Goal: Task Accomplishment & Management: Use online tool/utility

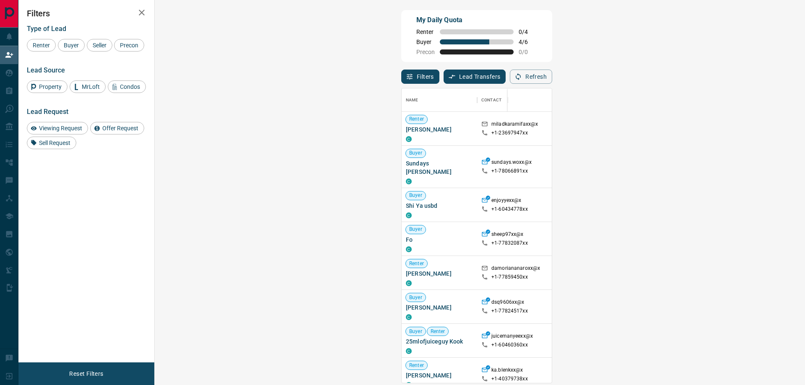
scroll to position [288, 626]
click at [63, 43] on span "Buyer" at bounding box center [71, 45] width 21 height 7
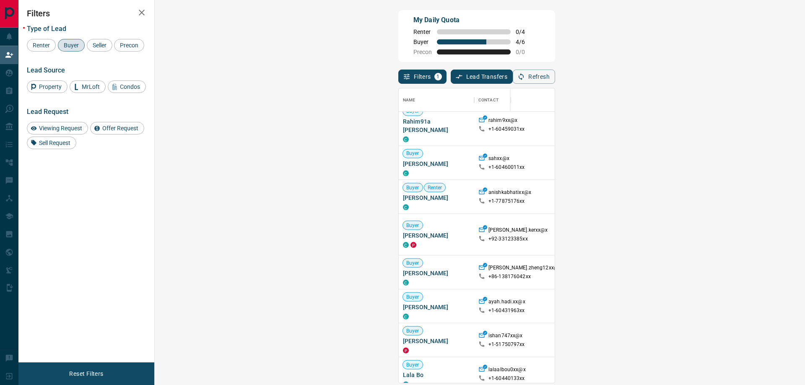
scroll to position [1435, 0]
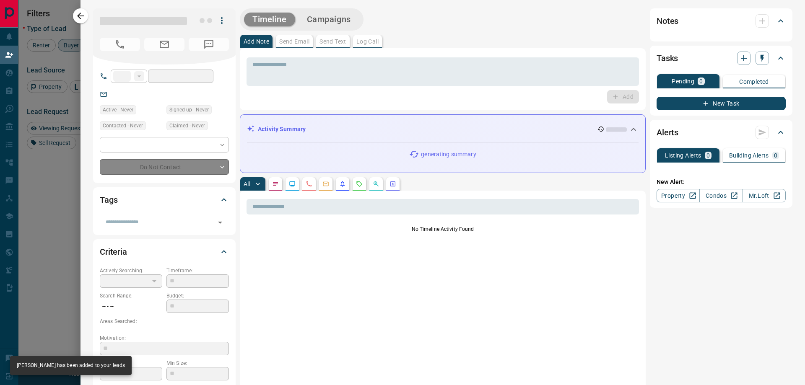
type input "**"
type input "**********"
type input "**"
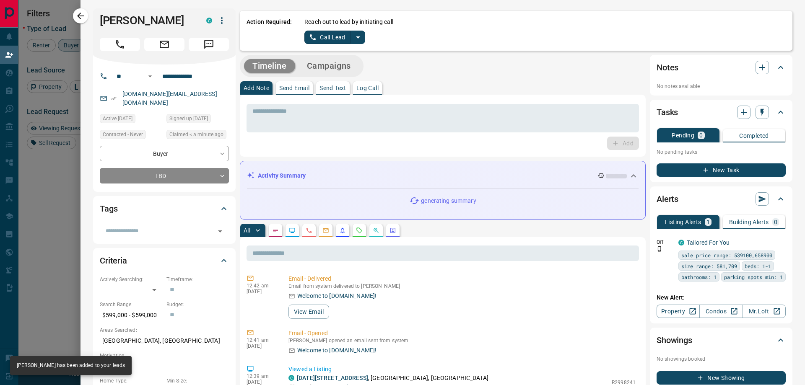
click at [358, 36] on icon "split button" at bounding box center [358, 37] width 4 height 2
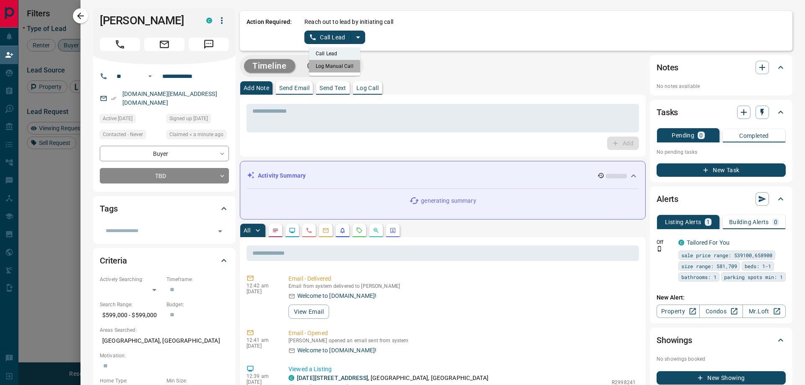
click at [327, 67] on li "Log Manual Call" at bounding box center [334, 66] width 51 height 13
click at [310, 39] on button "Log Manual Call" at bounding box center [331, 37] width 55 height 13
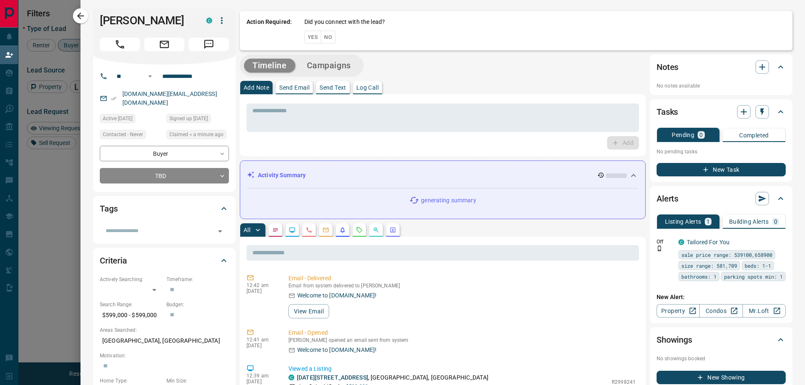
click at [310, 39] on button "Yes" at bounding box center [312, 37] width 17 height 13
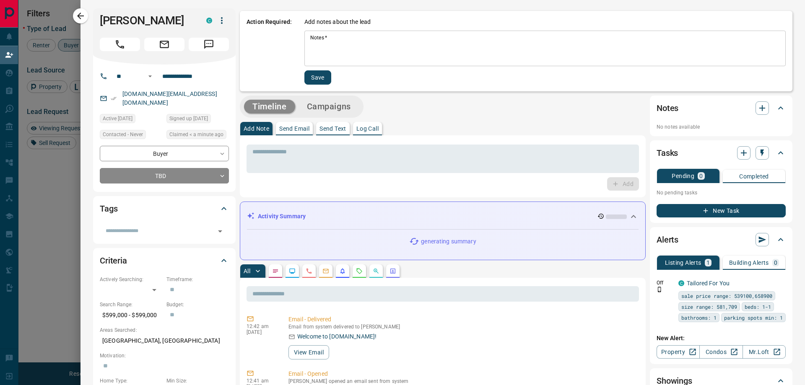
click at [423, 43] on textarea "Notes   *" at bounding box center [545, 48] width 470 height 29
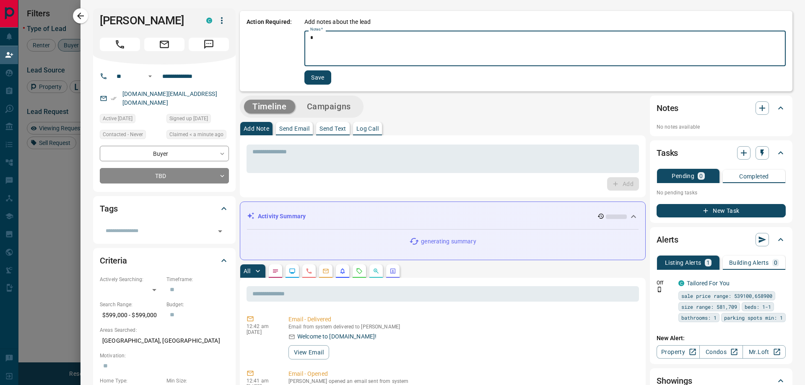
type textarea "*"
click at [317, 73] on button "Save" at bounding box center [317, 77] width 27 height 14
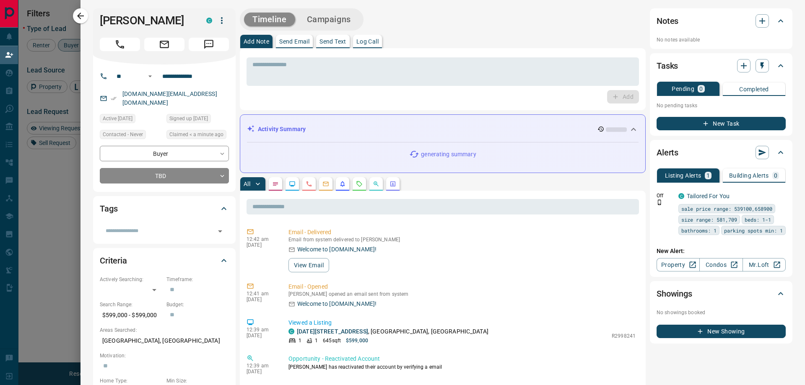
click at [34, 192] on div at bounding box center [402, 192] width 805 height 385
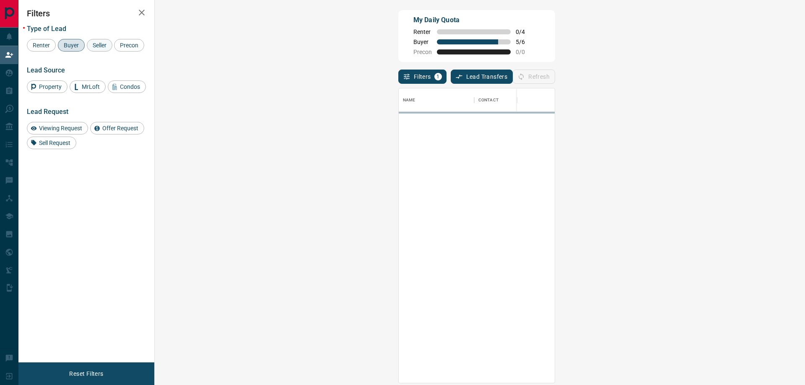
scroll to position [288, 626]
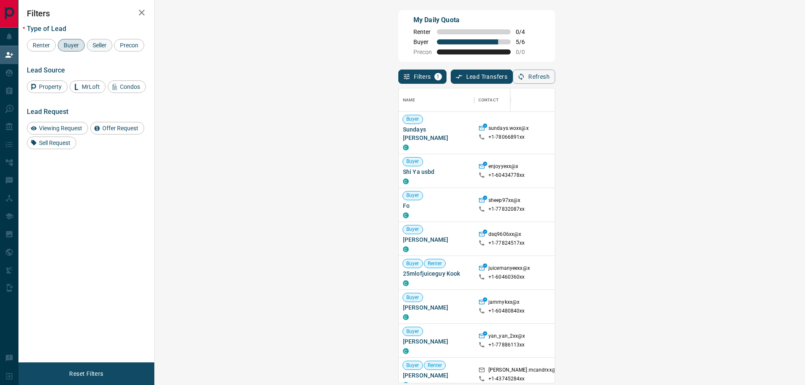
click at [100, 43] on span "Seller" at bounding box center [100, 45] width 20 height 7
click at [78, 48] on span "Buyer" at bounding box center [71, 45] width 21 height 7
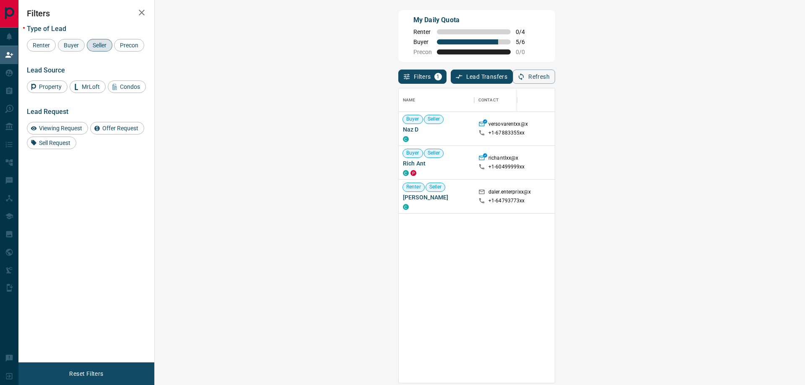
click at [71, 43] on span "Buyer" at bounding box center [71, 45] width 21 height 7
click at [97, 44] on span "Seller" at bounding box center [100, 45] width 20 height 7
